Goal: Find contact information: Find contact information

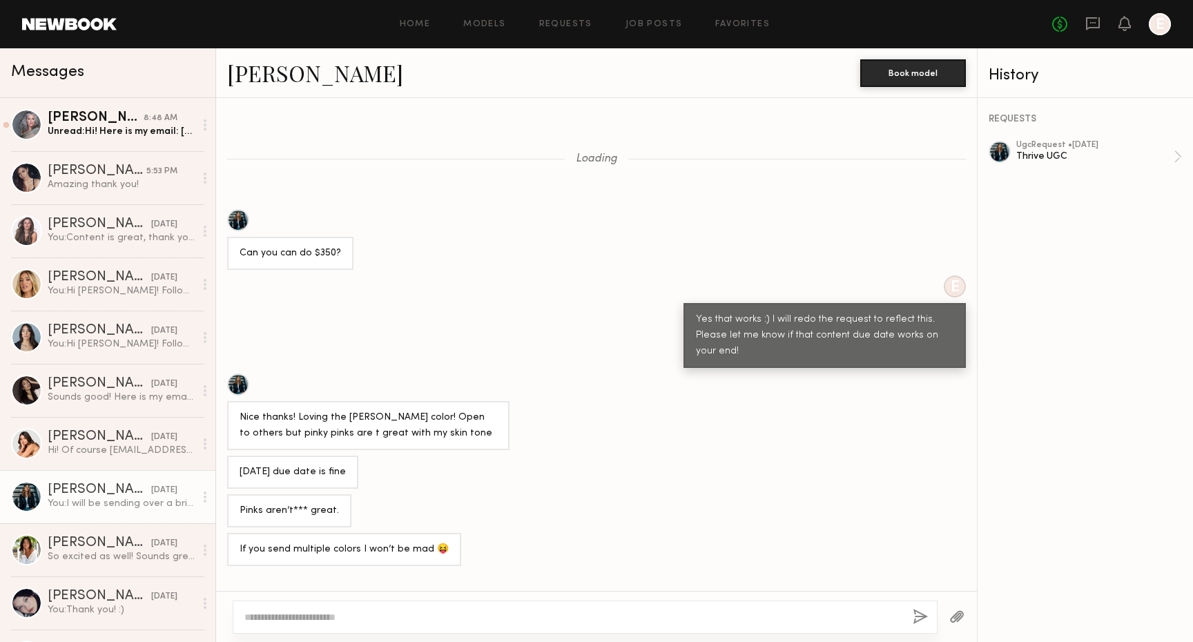
scroll to position [659, 0]
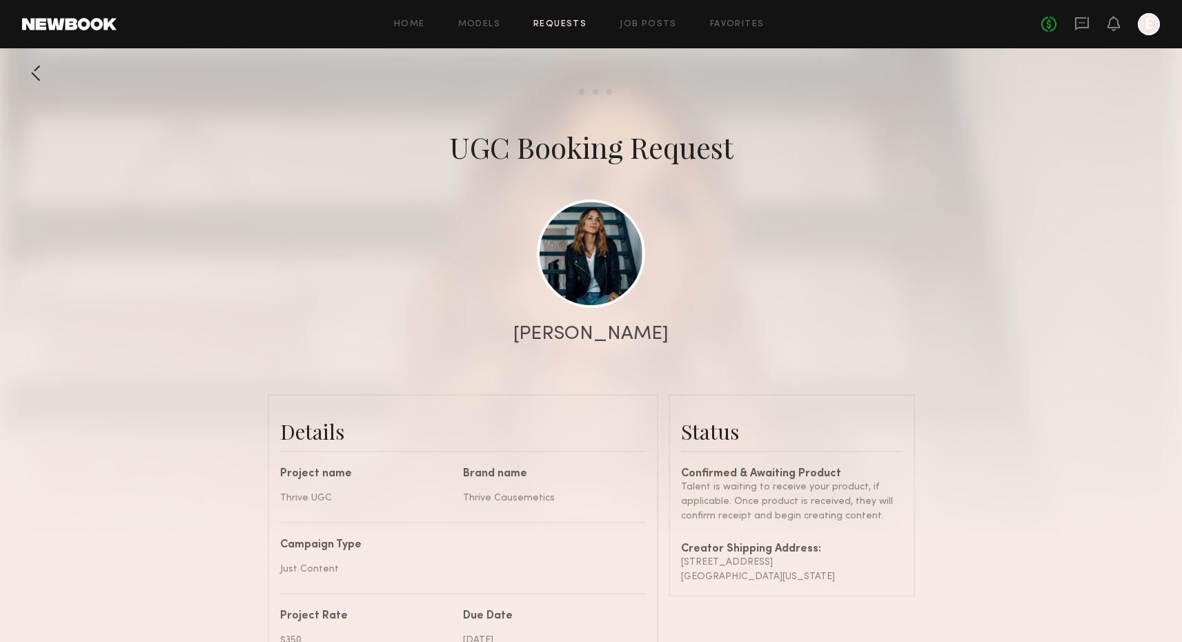
scroll to position [1092, 0]
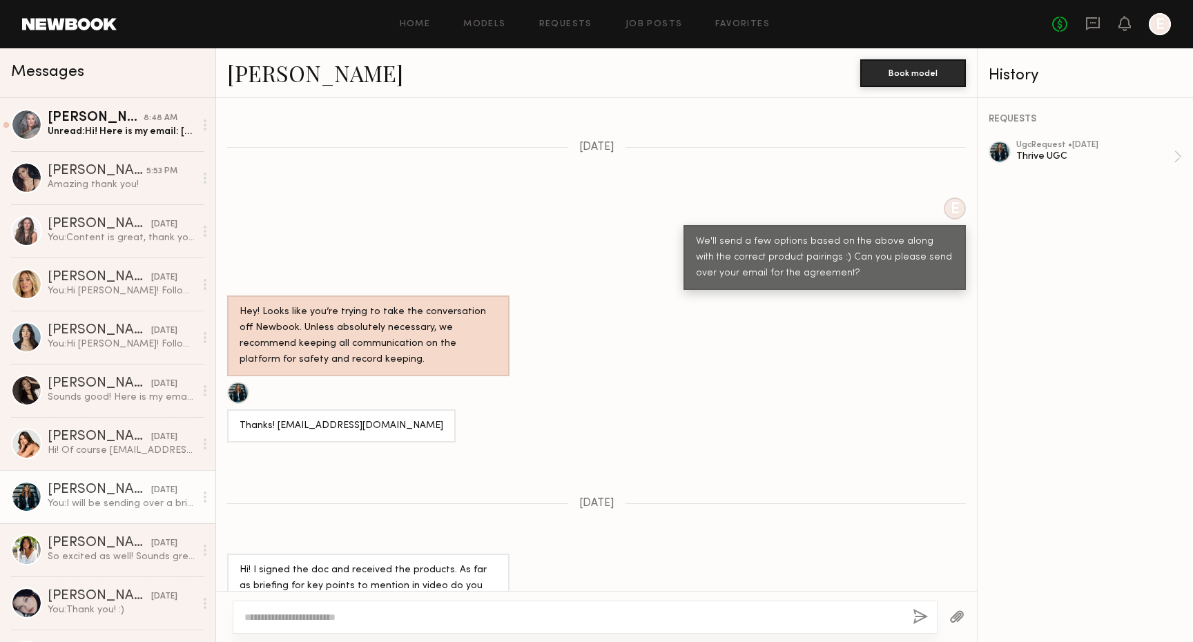
scroll to position [839, 0]
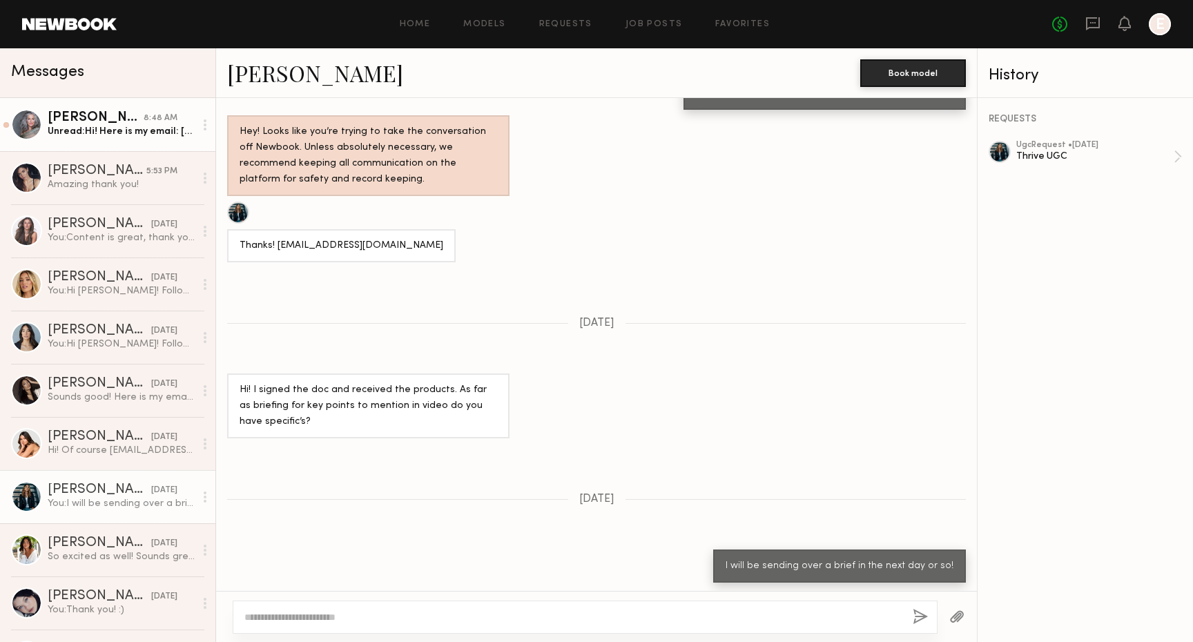
click at [130, 124] on div "Kandeyce J." at bounding box center [96, 118] width 96 height 14
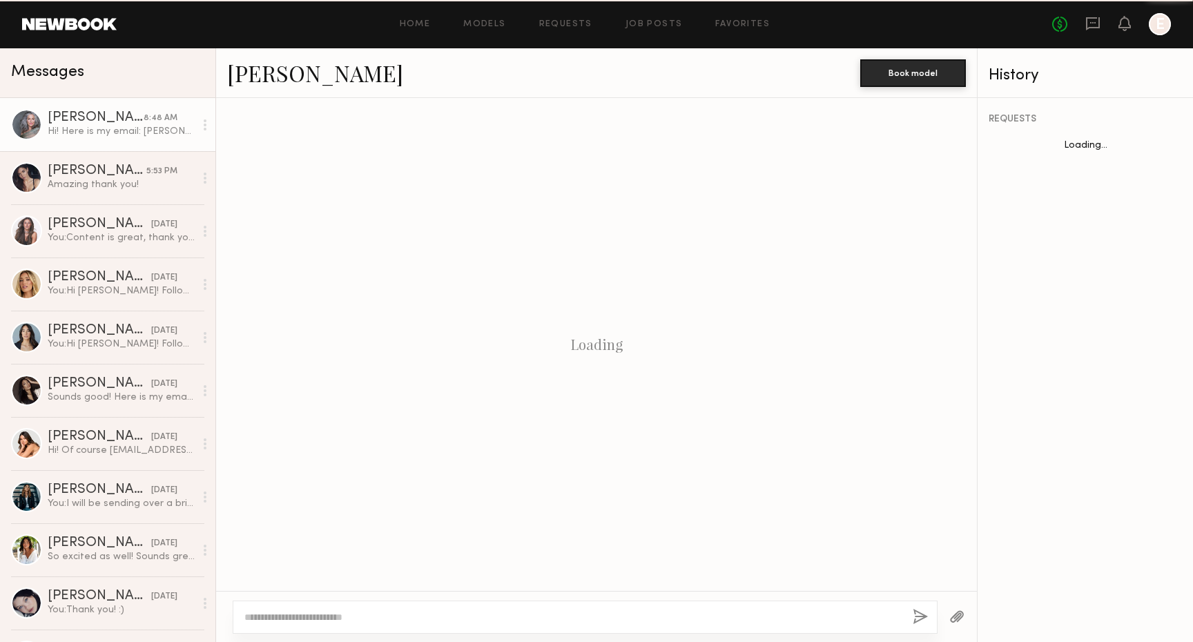
scroll to position [1030, 0]
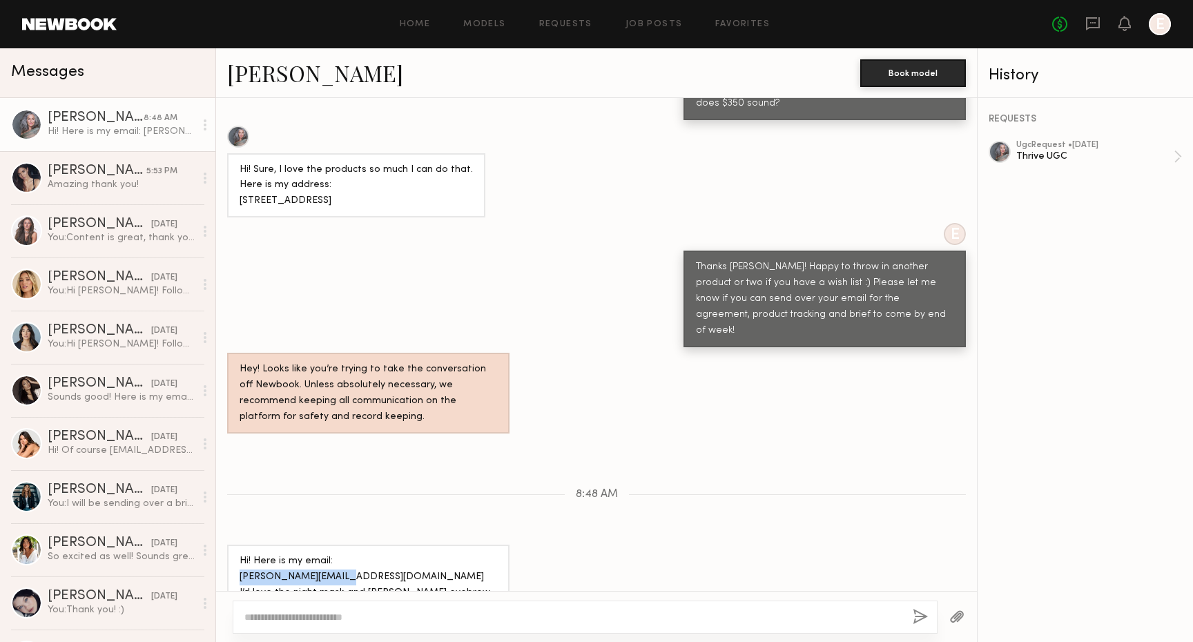
drag, startPoint x: 355, startPoint y: 533, endPoint x: 237, endPoint y: 529, distance: 118.8
click at [237, 545] on div "Hi! Here is my email: Kandeyce@kjorden.com I’d love the night mask and Blanka e…" at bounding box center [368, 585] width 282 height 81
copy div "Kandeyce@kjorden.com"
